Goal: Transaction & Acquisition: Obtain resource

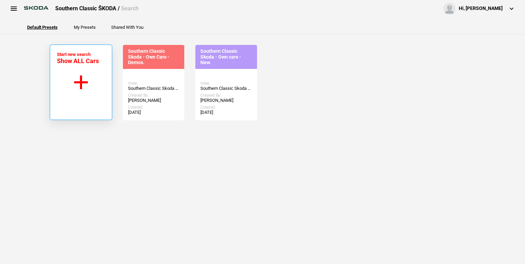
click at [86, 81] on button "Start new search Show ALL Cars" at bounding box center [81, 82] width 62 height 75
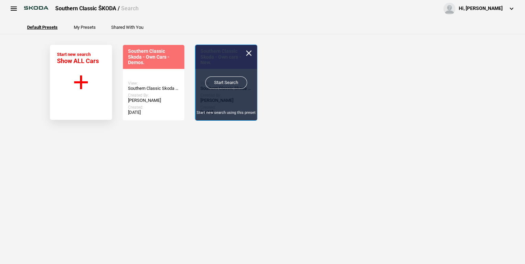
click at [220, 82] on link "Start Search" at bounding box center [226, 82] width 42 height 12
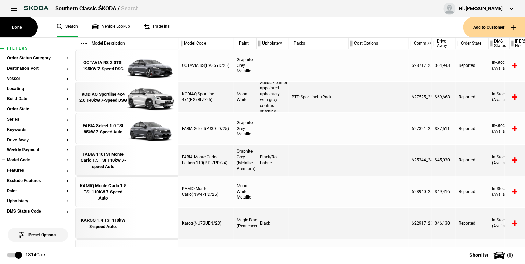
click at [62, 161] on button "Model Code" at bounding box center [38, 160] width 62 height 5
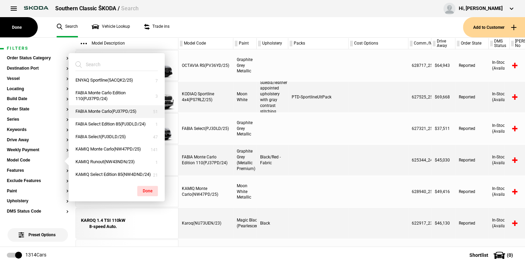
scroll to position [55, 0]
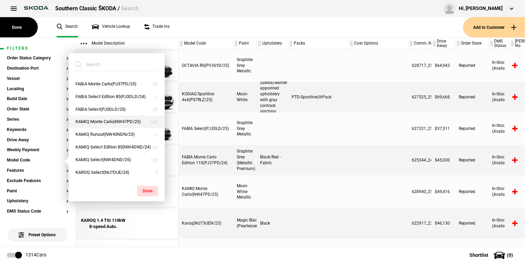
click at [113, 128] on button "KAMIQ Monte Carlo(NW47PD/25)" at bounding box center [117, 122] width 96 height 13
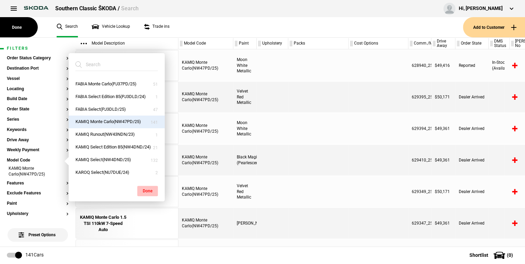
click at [147, 192] on button "Done" at bounding box center [147, 191] width 21 height 10
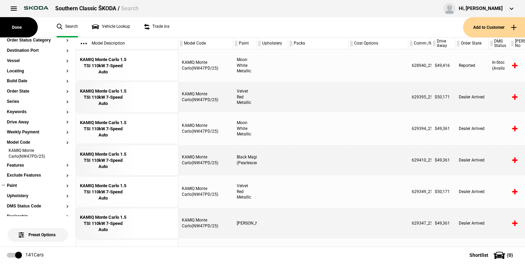
scroll to position [27, 0]
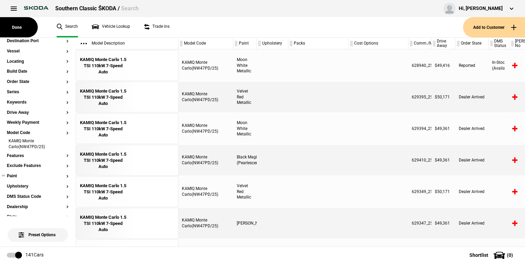
click at [15, 179] on section "Paint" at bounding box center [38, 179] width 62 height 10
click at [63, 177] on button "Paint" at bounding box center [38, 176] width 62 height 5
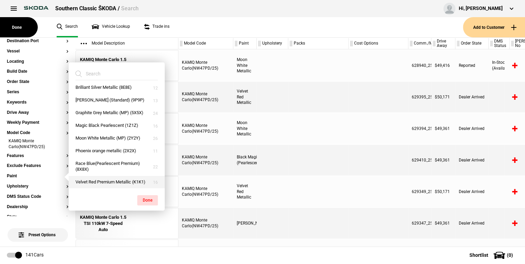
scroll to position [10, 0]
click at [96, 179] on button "Velvet Red Premium Metallic (K1K1)" at bounding box center [117, 182] width 96 height 13
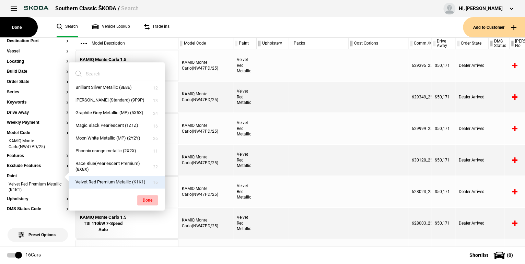
click at [144, 200] on button "Done" at bounding box center [147, 200] width 21 height 10
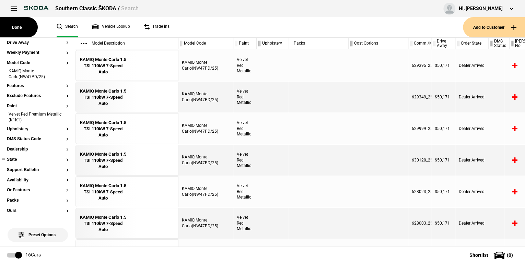
scroll to position [110, 0]
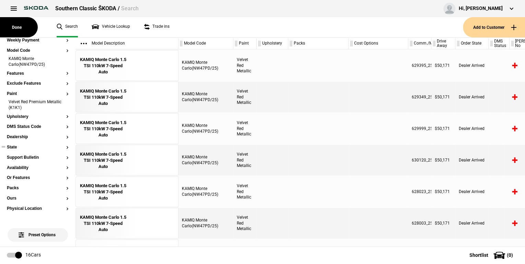
click at [63, 146] on button "State" at bounding box center [38, 147] width 62 height 5
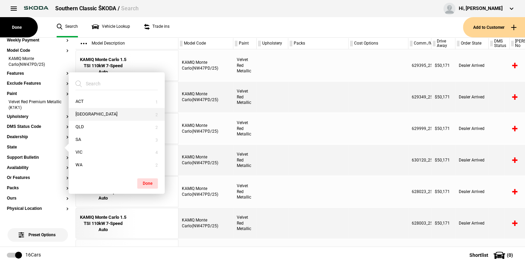
click at [85, 113] on button "[GEOGRAPHIC_DATA]" at bounding box center [117, 114] width 96 height 13
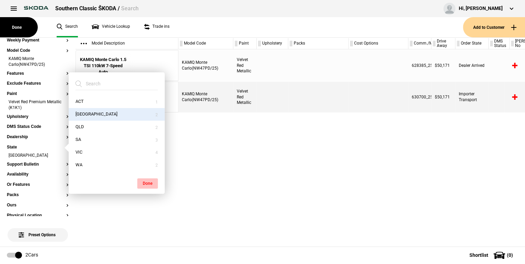
click at [145, 183] on button "Done" at bounding box center [147, 183] width 21 height 10
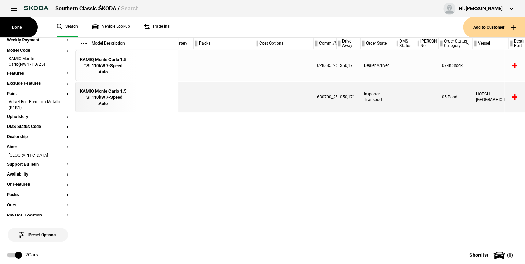
scroll to position [0, 0]
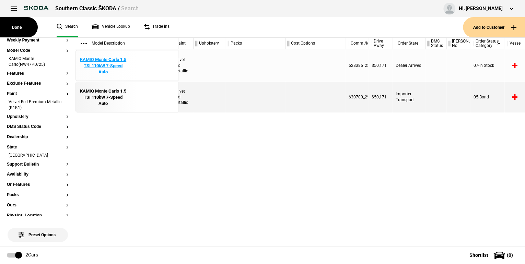
click at [99, 63] on div "KAMIQ Monte Carlo 1.5 TSI 110kW 7-Speed Auto" at bounding box center [103, 66] width 48 height 19
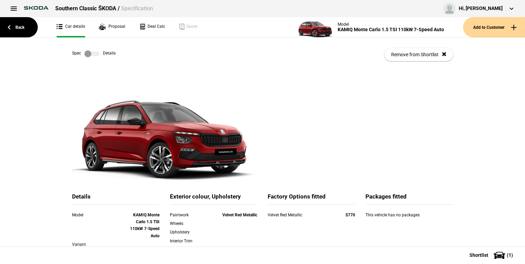
click at [97, 53] on label at bounding box center [91, 53] width 15 height 7
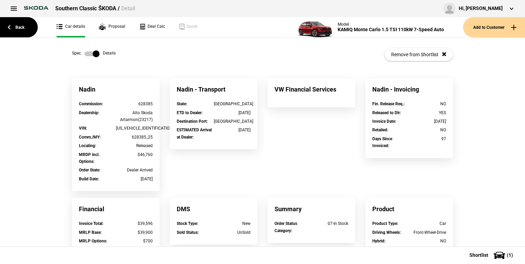
click at [82, 55] on link at bounding box center [92, 53] width 22 height 7
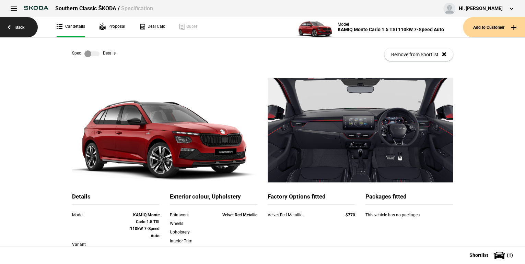
click at [31, 25] on link "Back" at bounding box center [19, 27] width 38 height 20
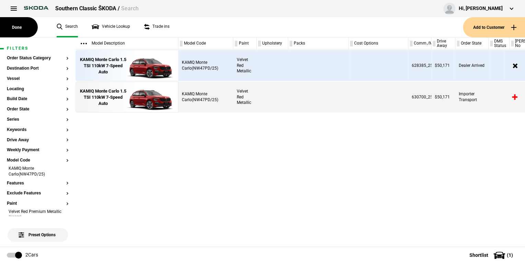
scroll to position [0, 63]
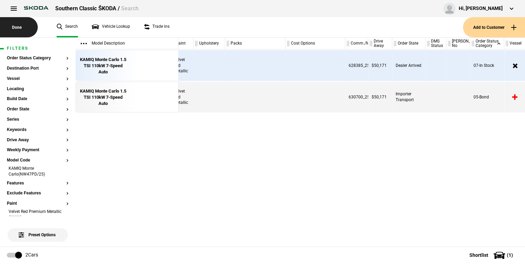
click at [27, 25] on button "Done" at bounding box center [19, 27] width 38 height 20
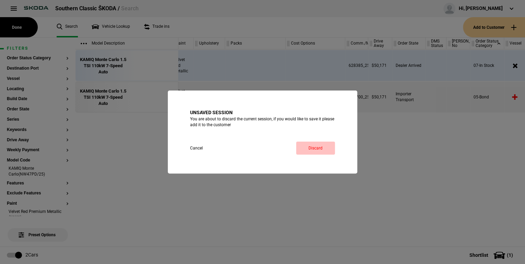
click at [314, 151] on button "Discard" at bounding box center [315, 148] width 39 height 13
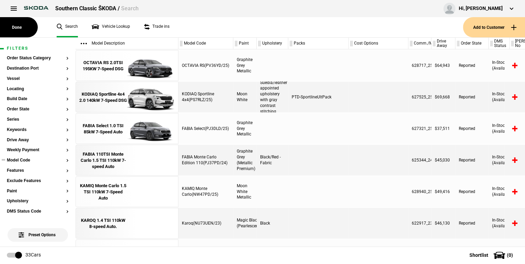
click at [63, 160] on button "Model Code" at bounding box center [38, 160] width 62 height 5
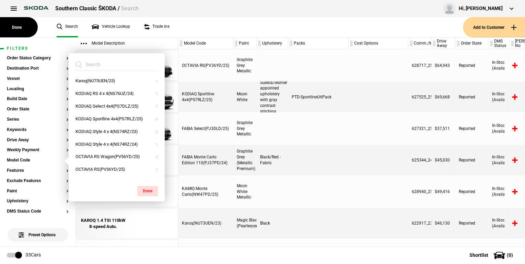
scroll to position [137, 0]
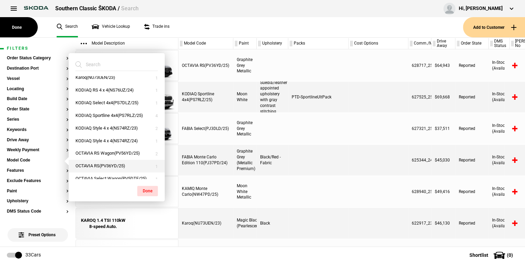
click at [104, 167] on button "OCTAVIA RS(PV36YD/25)" at bounding box center [117, 166] width 96 height 13
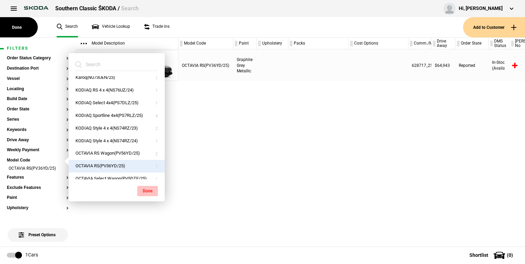
click at [145, 192] on button "Done" at bounding box center [147, 191] width 21 height 10
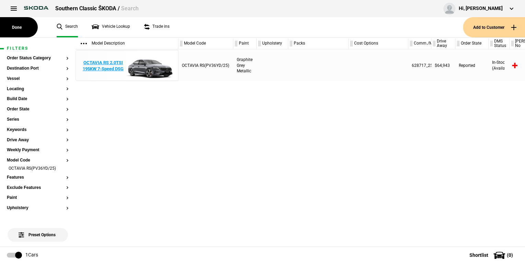
click at [99, 69] on div "OCTAVIA RS 2.0TSI 195KW 7-Speed DSG" at bounding box center [103, 66] width 48 height 12
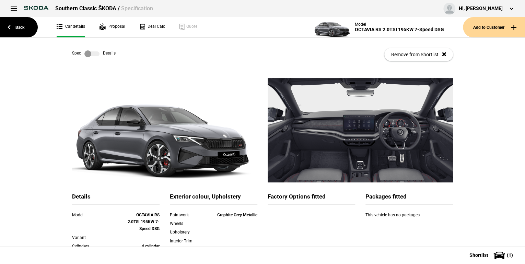
click at [96, 53] on label at bounding box center [91, 53] width 15 height 7
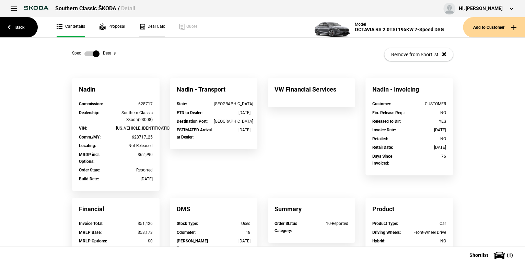
click at [150, 24] on link "Deal Calc" at bounding box center [152, 27] width 26 height 20
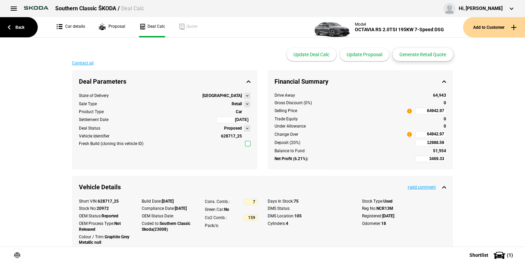
click at [411, 53] on button "Generate Retail Quote" at bounding box center [422, 54] width 60 height 13
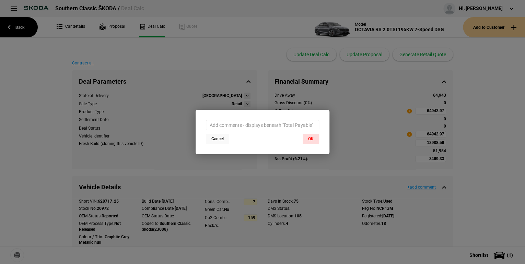
click at [219, 137] on button "Cancel" at bounding box center [217, 139] width 23 height 10
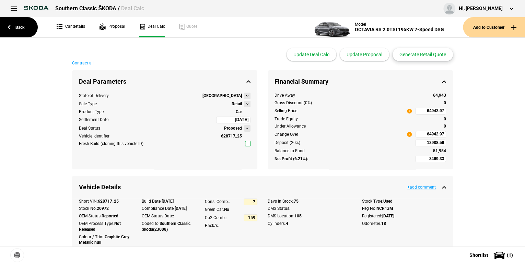
click at [398, 52] on button "Generate Retail Quote" at bounding box center [422, 54] width 60 height 13
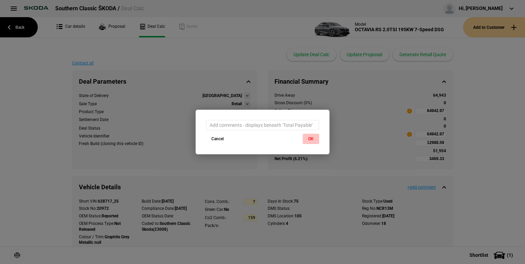
click at [310, 138] on button "OK" at bounding box center [310, 139] width 16 height 10
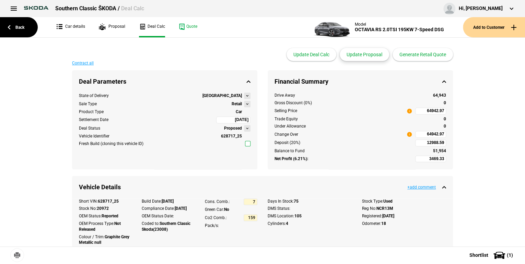
click at [366, 55] on button "Update Proposal" at bounding box center [363, 54] width 49 height 13
click at [315, 54] on button "Update Deal Calc" at bounding box center [311, 54] width 50 height 13
click at [302, 53] on button "Update Deal Calc" at bounding box center [311, 54] width 50 height 13
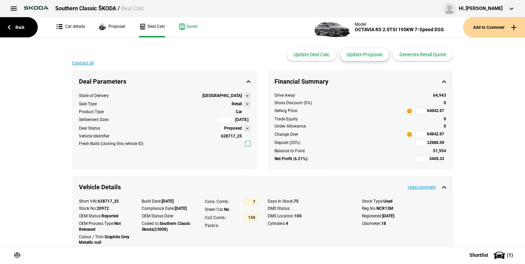
click at [384, 51] on button "Update Proposal" at bounding box center [363, 54] width 49 height 13
click at [183, 27] on link "Quote" at bounding box center [188, 27] width 19 height 20
click at [148, 27] on link "Deal Calc" at bounding box center [152, 27] width 26 height 20
type input "62990"
type input "1780.26"
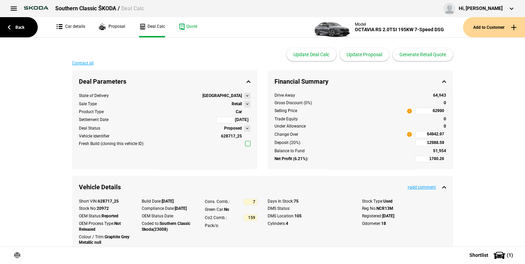
type input "62990"
click at [117, 27] on link "Proposal" at bounding box center [112, 27] width 26 height 20
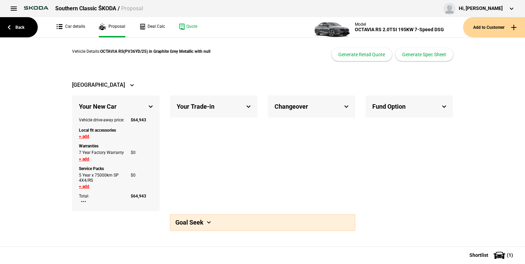
click at [346, 106] on div "Changeover" at bounding box center [310, 106] width 87 height 22
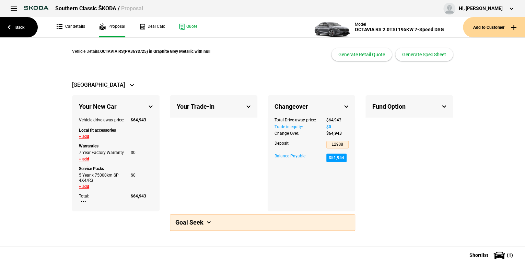
click at [345, 106] on div "Changeover" at bounding box center [310, 106] width 87 height 22
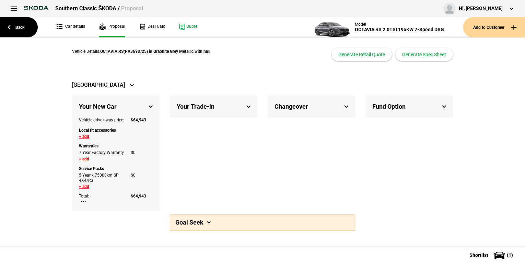
click at [443, 106] on div "Fund Option" at bounding box center [408, 106] width 87 height 22
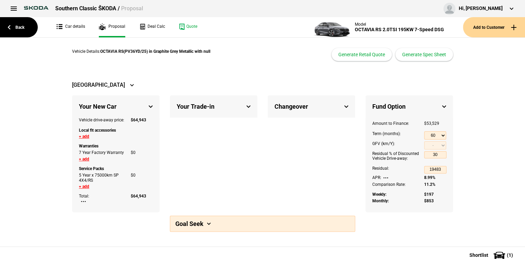
click at [384, 177] on button at bounding box center [385, 178] width 5 height 2
select select "Used"
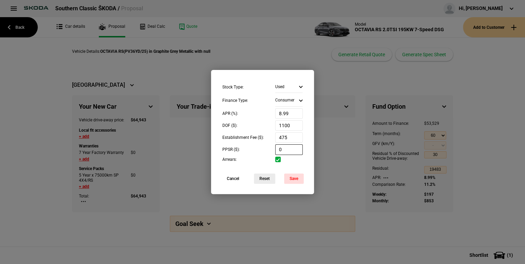
click at [279, 149] on input "0" at bounding box center [288, 149] width 27 height 10
type input "62990"
click at [296, 177] on button "Save" at bounding box center [294, 178] width 20 height 10
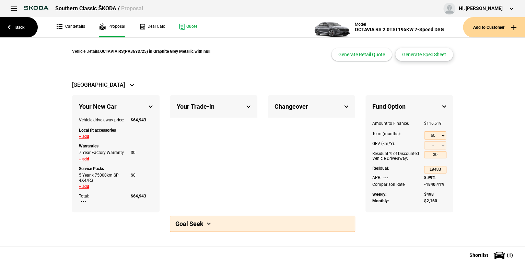
click at [416, 56] on button "Generate Spec Sheet" at bounding box center [424, 54] width 58 height 13
click at [426, 54] on button "Generate Spec Sheet" at bounding box center [424, 54] width 58 height 13
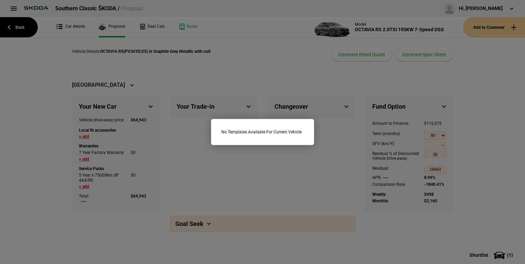
click at [266, 78] on div "No Templates Available For Current Vehicle" at bounding box center [262, 132] width 525 height 264
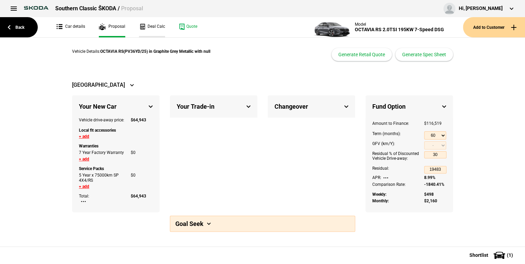
click at [156, 28] on link "Deal Calc" at bounding box center [152, 27] width 26 height 20
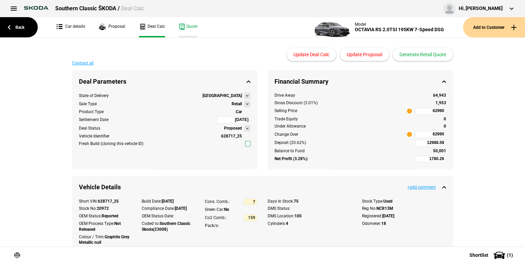
click at [190, 27] on link "Quote" at bounding box center [188, 27] width 19 height 20
click at [158, 28] on link "Deal Calc" at bounding box center [152, 27] width 26 height 20
click at [185, 27] on link "Quote" at bounding box center [188, 27] width 19 height 20
click at [74, 24] on link "Car details" at bounding box center [71, 27] width 28 height 20
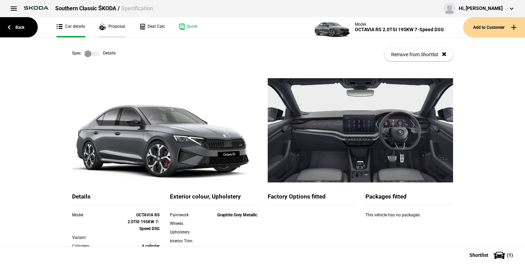
click at [102, 28] on link "Proposal" at bounding box center [112, 27] width 26 height 20
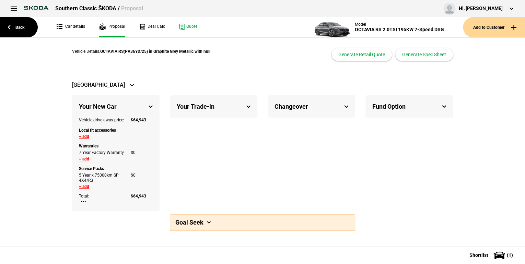
click at [208, 221] on span at bounding box center [209, 222] width 4 height 2
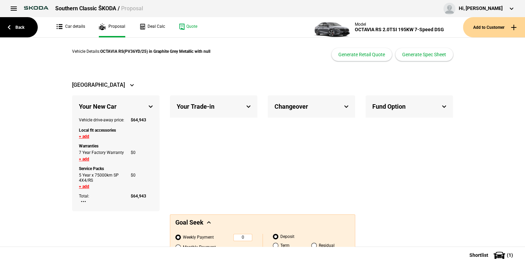
scroll to position [30, 0]
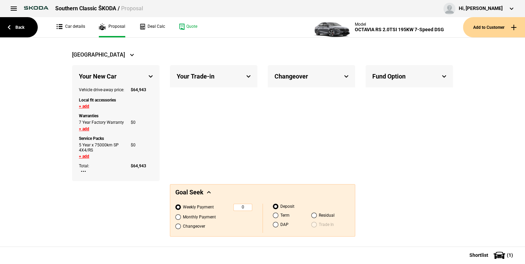
click at [280, 137] on div "Changeover Total Drive-away price: $ 64,943 Trade-in equity: $ 0 Change Over: $…" at bounding box center [310, 123] width 87 height 116
click at [81, 171] on button at bounding box center [83, 171] width 5 height 2
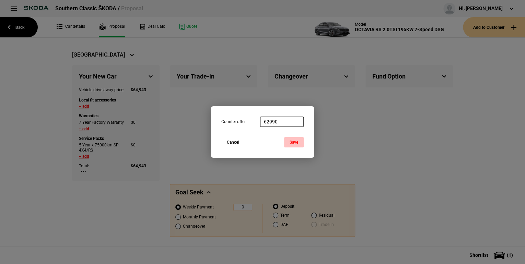
type input "62990"
click at [295, 141] on button "Save" at bounding box center [294, 142] width 20 height 10
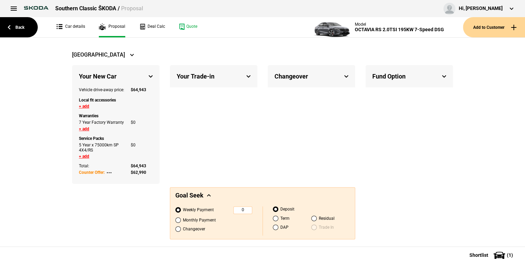
click at [439, 75] on div "Fund Option" at bounding box center [408, 76] width 87 height 22
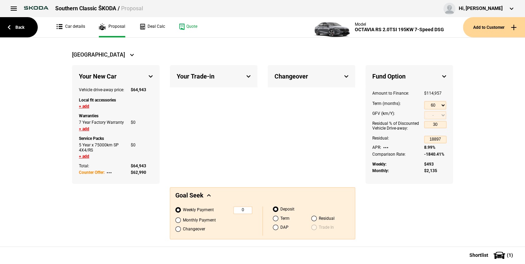
click at [384, 146] on button at bounding box center [385, 147] width 5 height 2
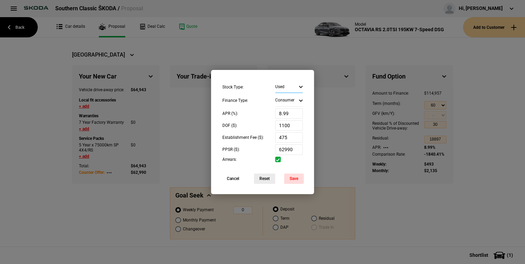
click at [300, 86] on select "New Used Demo" at bounding box center [288, 87] width 27 height 12
select select "Demo"
click at [275, 81] on select "New Used Demo" at bounding box center [288, 87] width 27 height 12
click at [291, 178] on button "Save" at bounding box center [294, 178] width 20 height 10
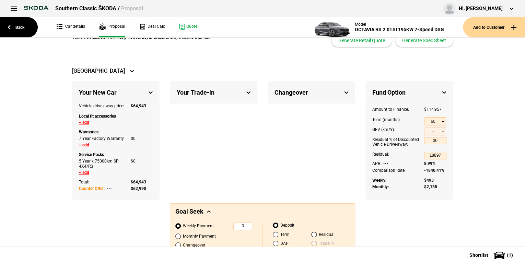
scroll to position [0, 0]
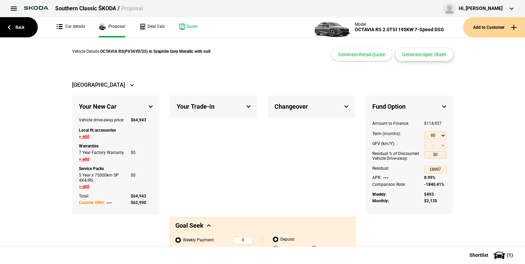
click at [412, 58] on button "Generate Spec Sheet" at bounding box center [424, 54] width 58 height 13
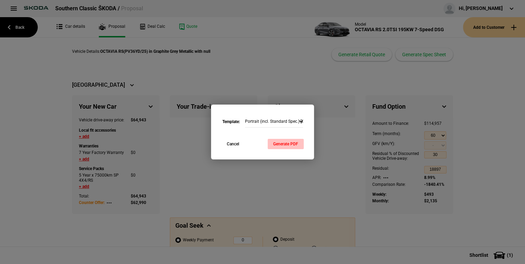
click at [286, 145] on button "Generate PDF" at bounding box center [285, 144] width 36 height 10
